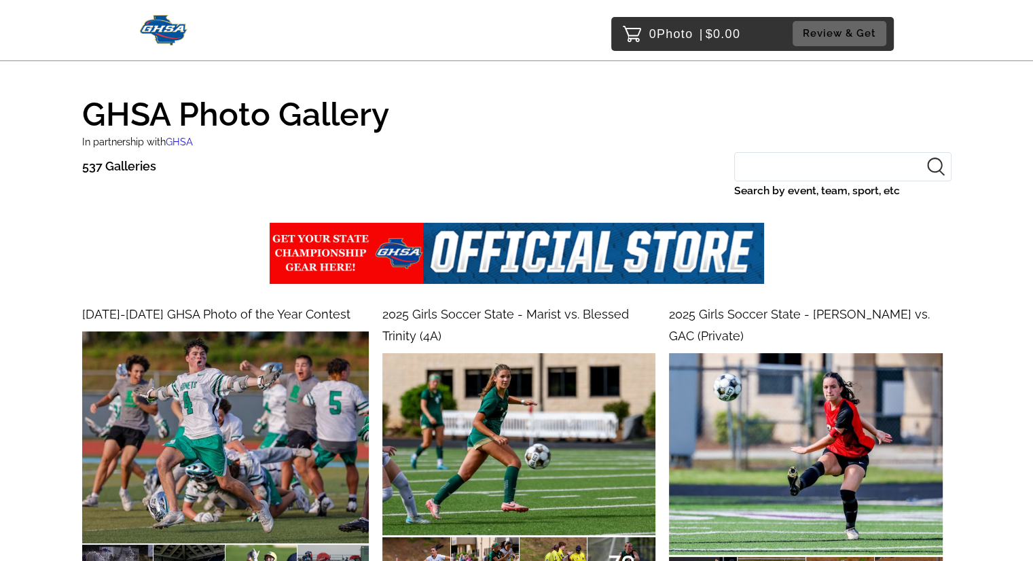
click at [829, 171] on input "Search by event, team, sport, etc" at bounding box center [842, 166] width 217 height 29
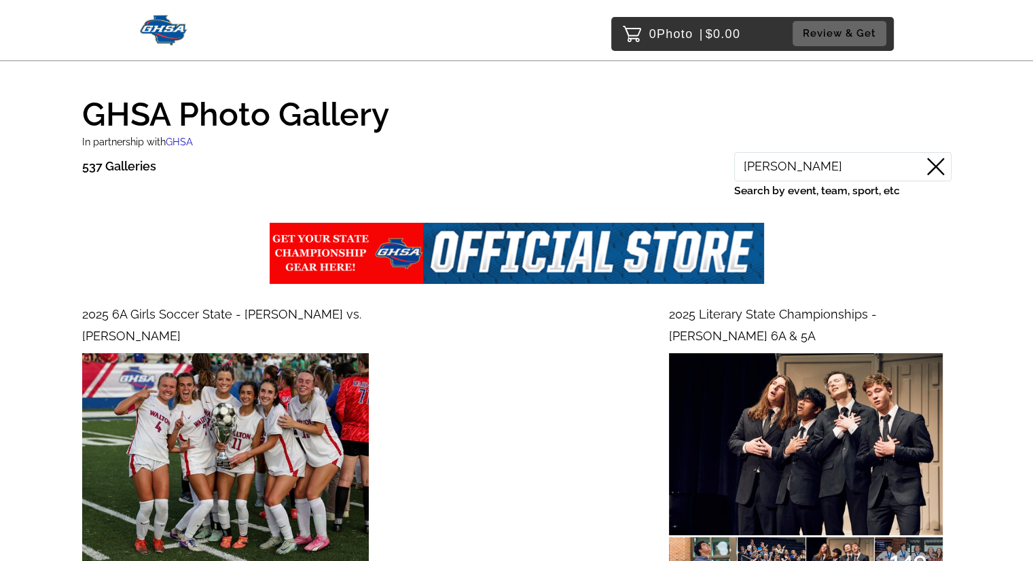
click at [850, 166] on input "[PERSON_NAME]" at bounding box center [842, 166] width 217 height 29
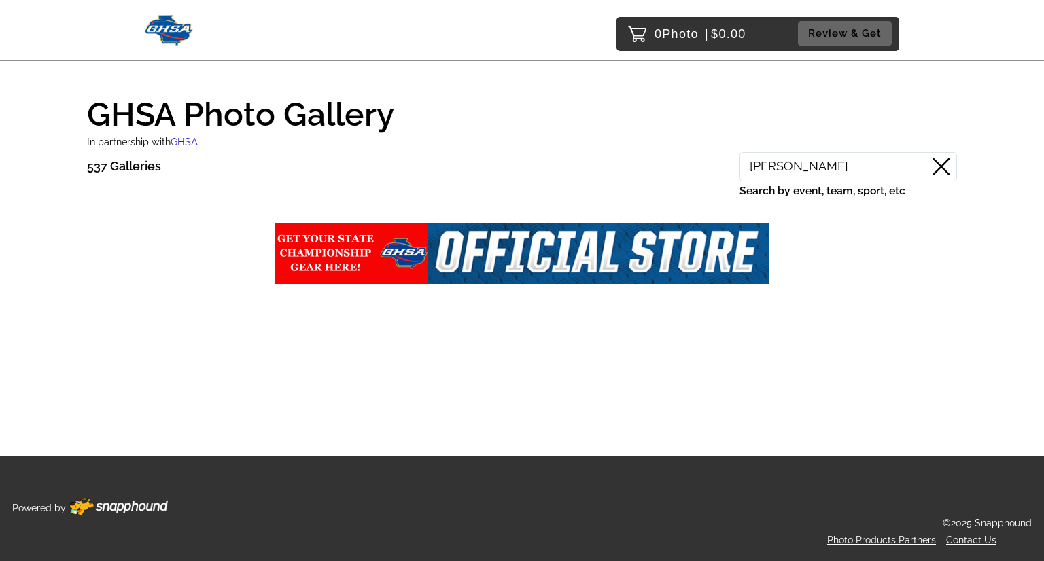
click at [861, 163] on input "[PERSON_NAME]" at bounding box center [847, 166] width 217 height 29
click at [829, 164] on input "[PERSON_NAME]" at bounding box center [847, 166] width 217 height 29
click at [793, 166] on input "[PERSON_NAME]" at bounding box center [847, 166] width 217 height 29
click at [96, 167] on p "537 Galleries" at bounding box center [124, 167] width 74 height 22
drag, startPoint x: 788, startPoint y: 170, endPoint x: 930, endPoint y: 163, distance: 142.2
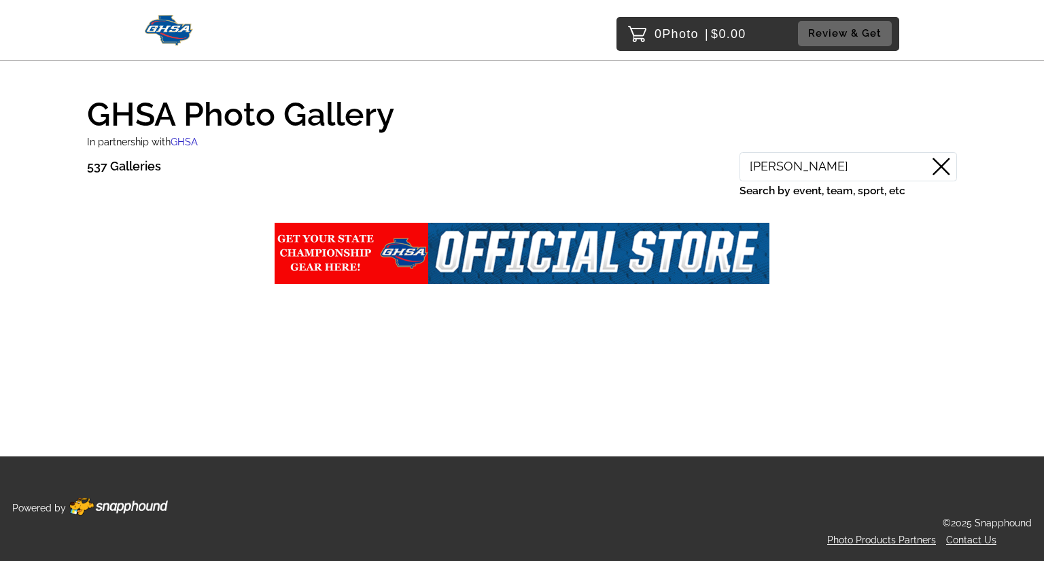
click at [930, 163] on input "[PERSON_NAME]" at bounding box center [847, 166] width 217 height 29
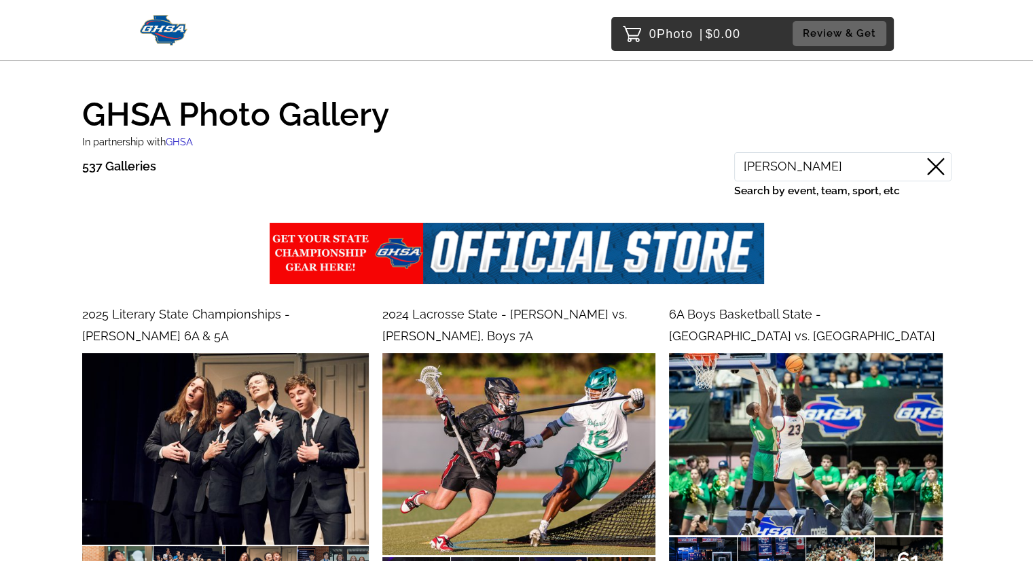
type input "[PERSON_NAME]"
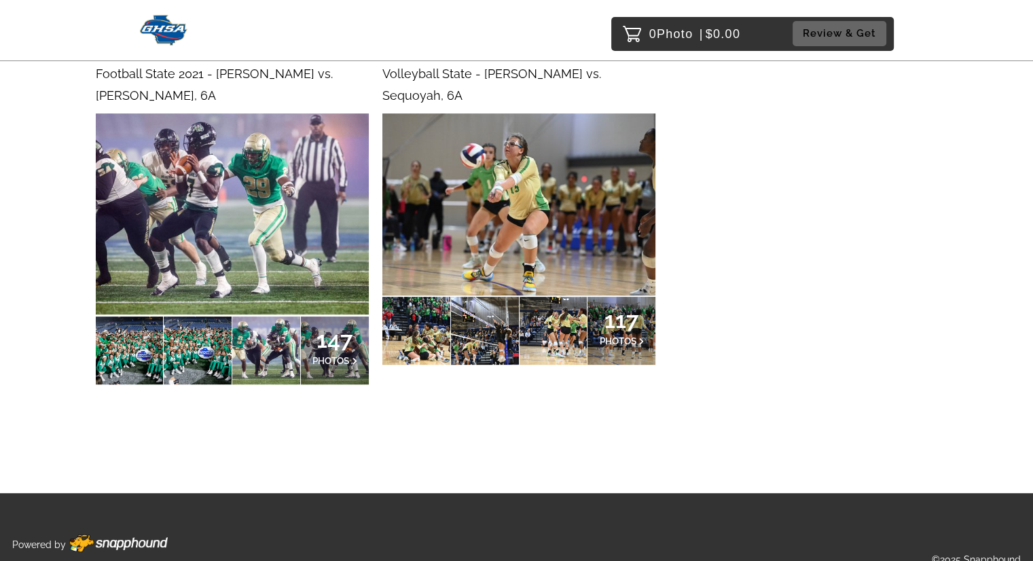
scroll to position [636, 0]
